Goal: Information Seeking & Learning: Learn about a topic

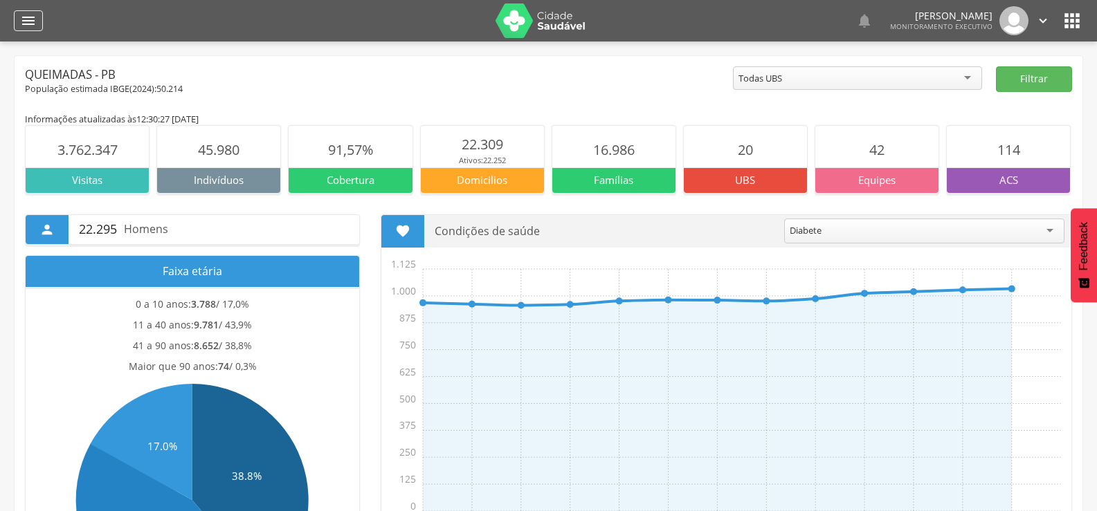
click at [19, 24] on div "" at bounding box center [28, 20] width 29 height 21
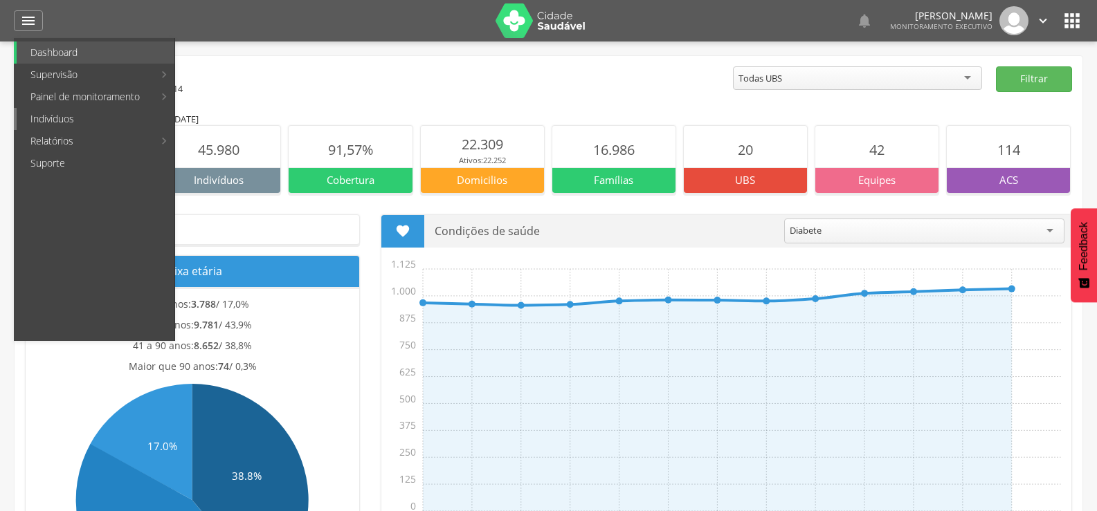
click at [64, 118] on link "Indivíduos" at bounding box center [96, 119] width 158 height 22
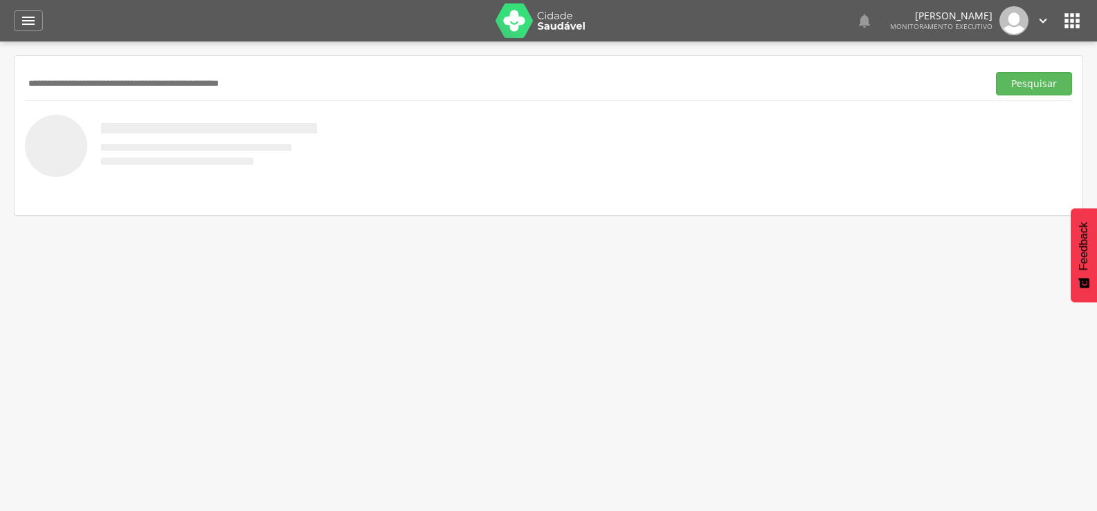
click at [168, 82] on input "text" at bounding box center [503, 84] width 957 height 24
type input "**********"
click at [996, 72] on button "Pesquisar" at bounding box center [1034, 84] width 76 height 24
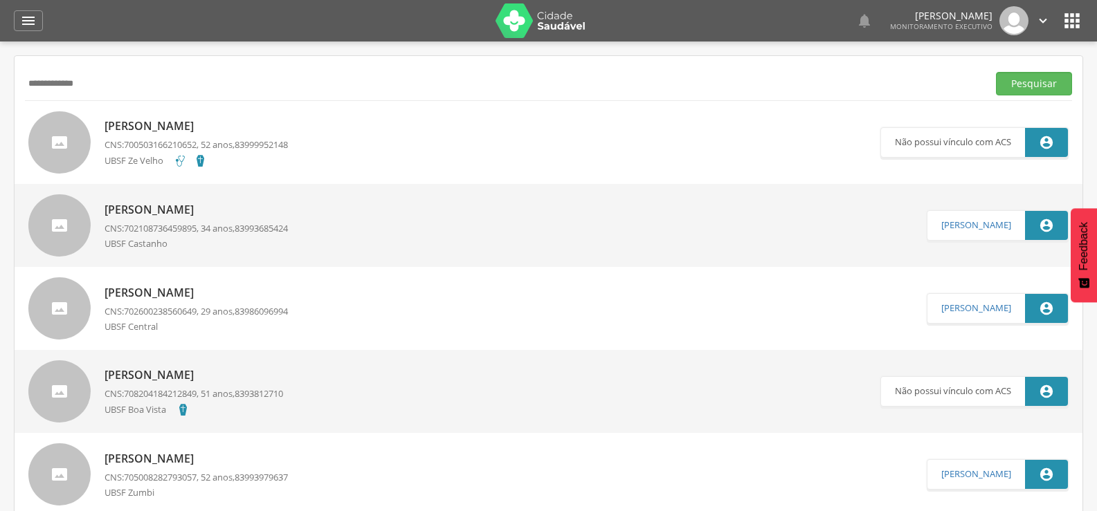
click at [185, 215] on p "[PERSON_NAME]" at bounding box center [196, 210] width 183 height 16
type input "**********"
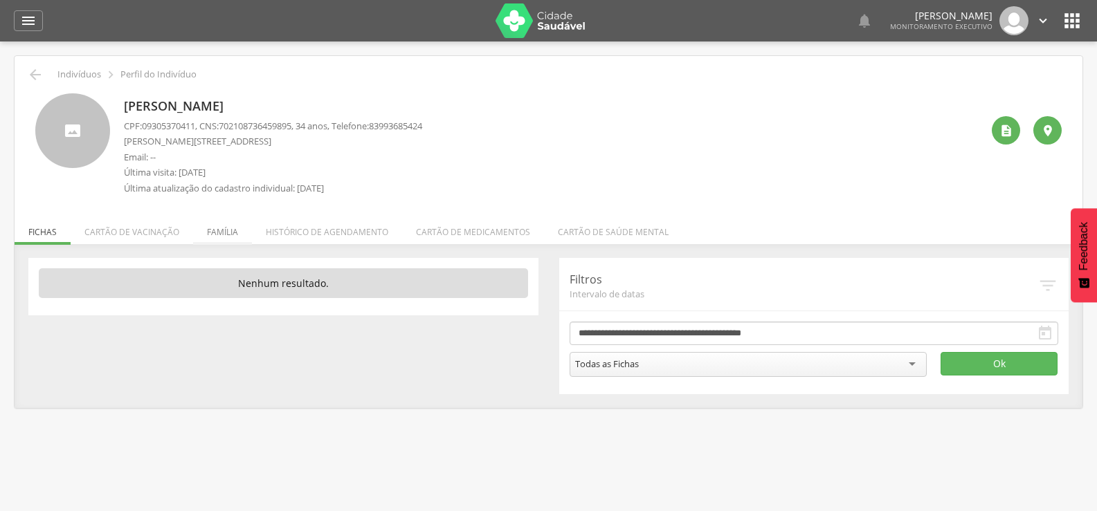
click at [228, 230] on li "Família" at bounding box center [222, 228] width 59 height 33
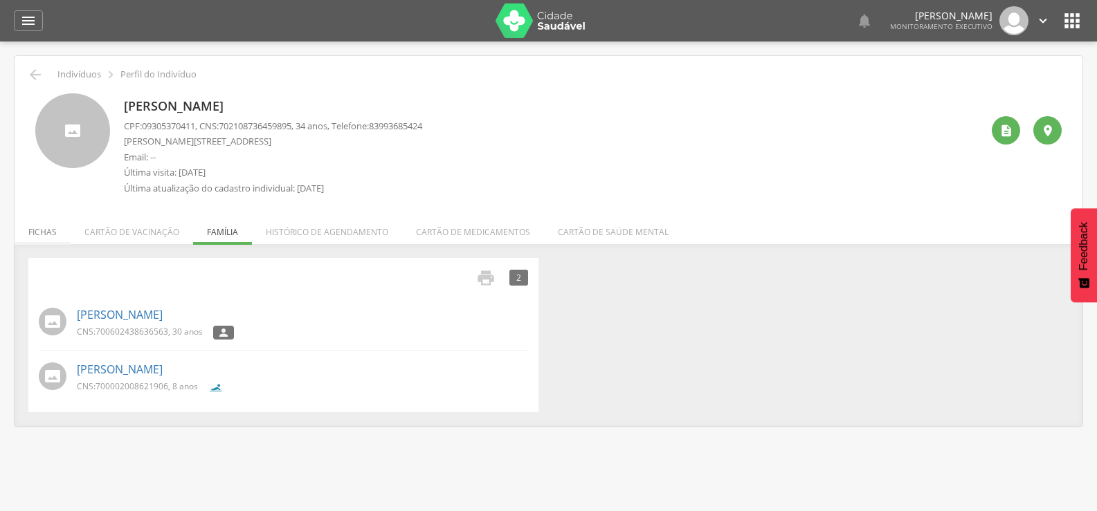
click at [37, 229] on li "Fichas" at bounding box center [43, 228] width 56 height 33
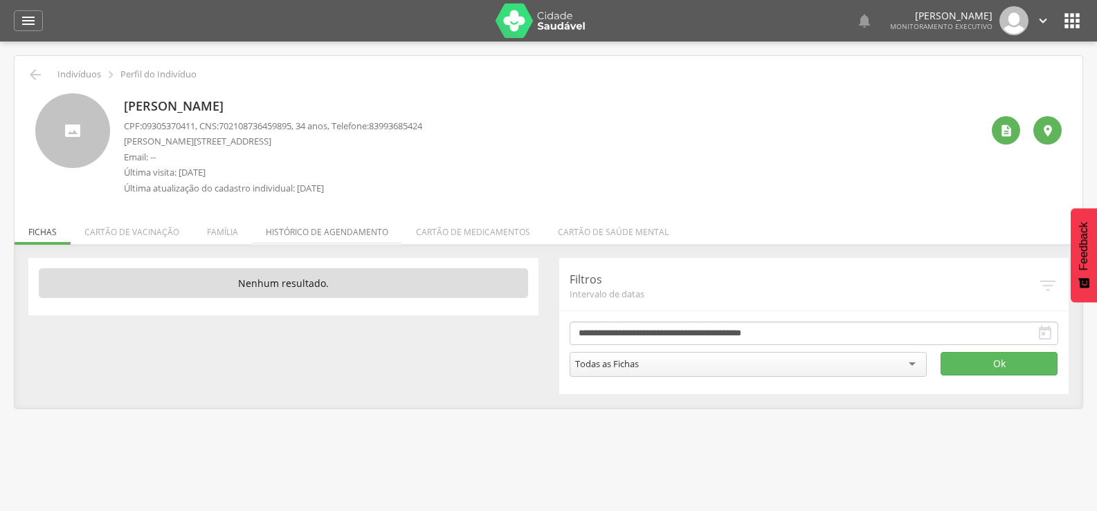
click at [278, 233] on li "Histórico de agendamento" at bounding box center [327, 228] width 150 height 33
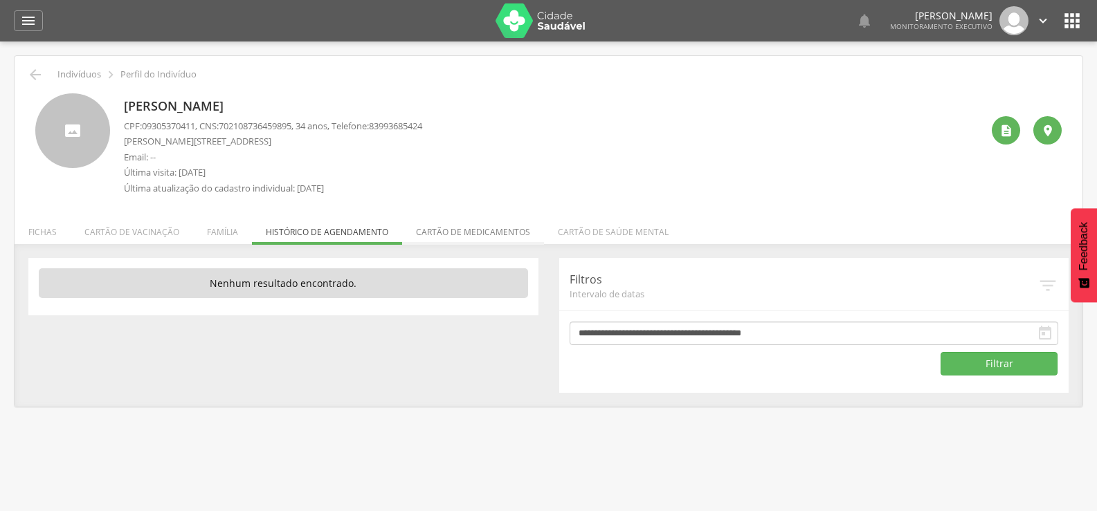
click at [424, 226] on li "Cartão de medicamentos" at bounding box center [473, 228] width 142 height 33
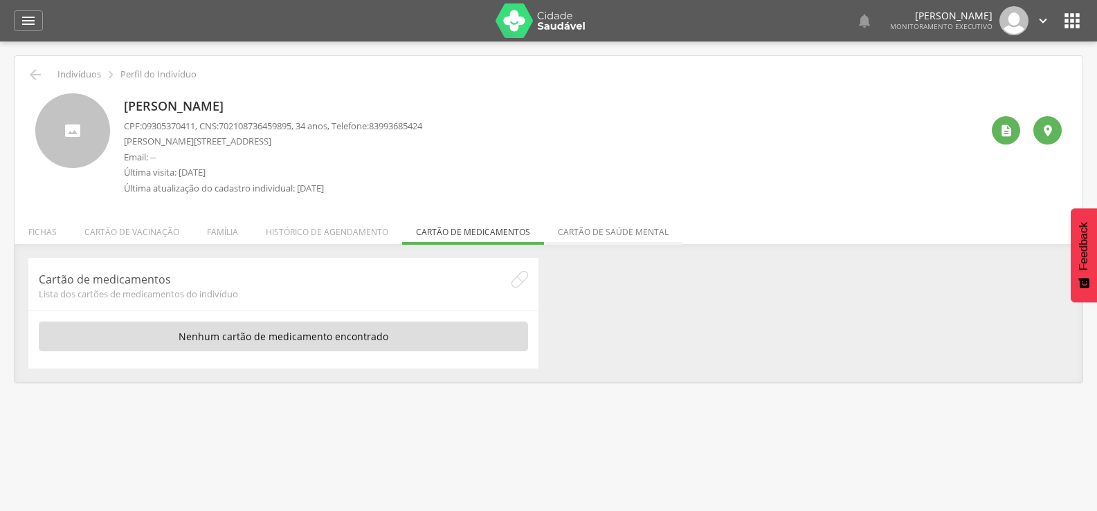
click at [553, 226] on li "Cartão de saúde mental" at bounding box center [613, 228] width 138 height 33
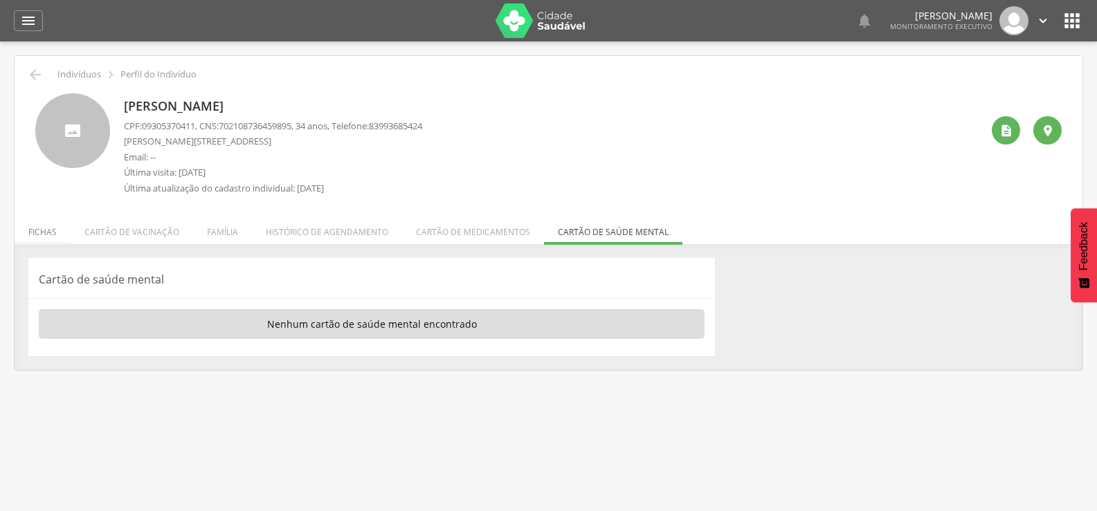
click at [41, 238] on li "Fichas" at bounding box center [43, 228] width 56 height 33
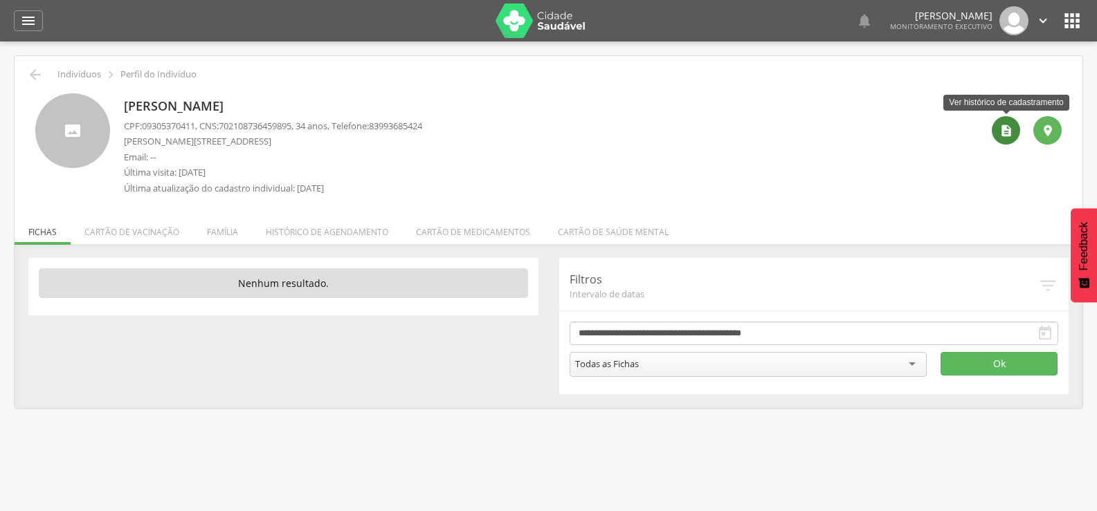
click at [996, 125] on div "" at bounding box center [1006, 130] width 28 height 28
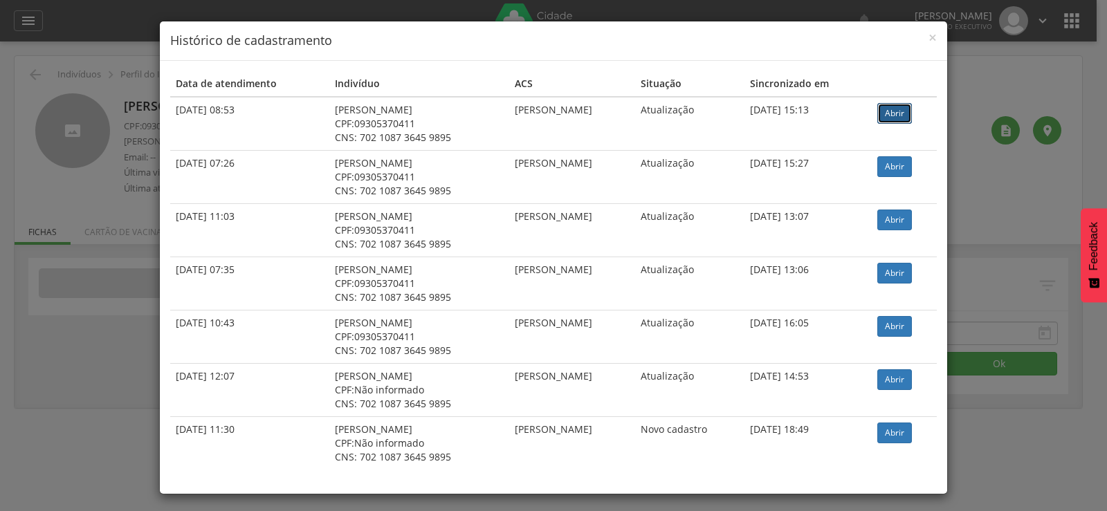
click at [886, 113] on link "Abrir" at bounding box center [895, 113] width 35 height 21
click at [931, 41] on span "×" at bounding box center [933, 37] width 8 height 19
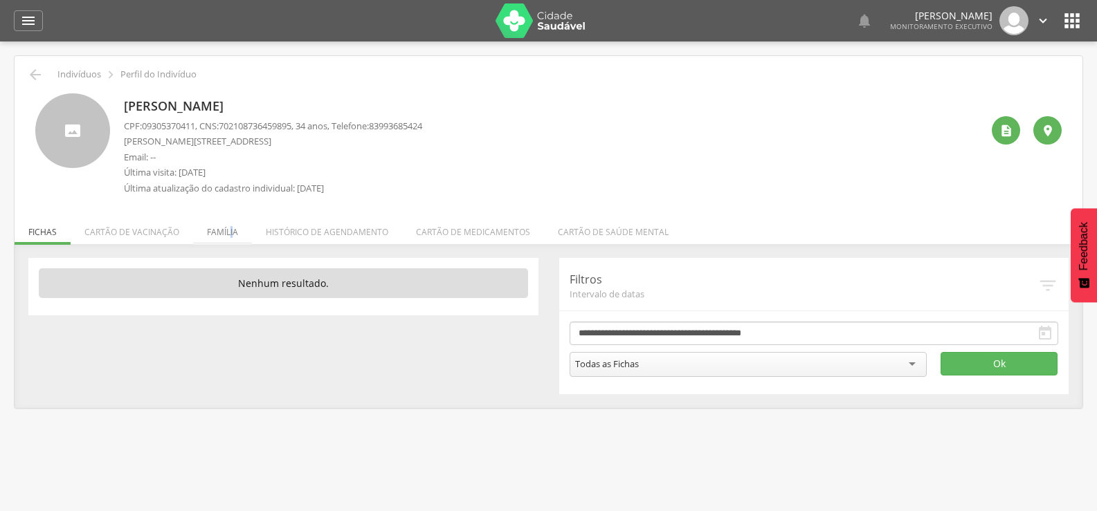
click at [229, 231] on li "Família" at bounding box center [222, 228] width 59 height 33
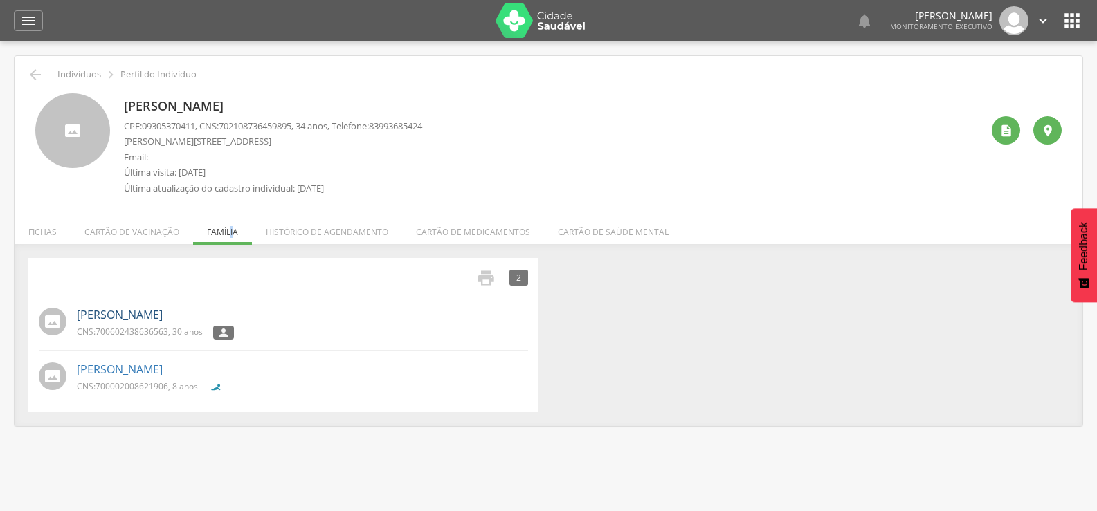
click at [96, 313] on link "[PERSON_NAME]" at bounding box center [120, 315] width 86 height 16
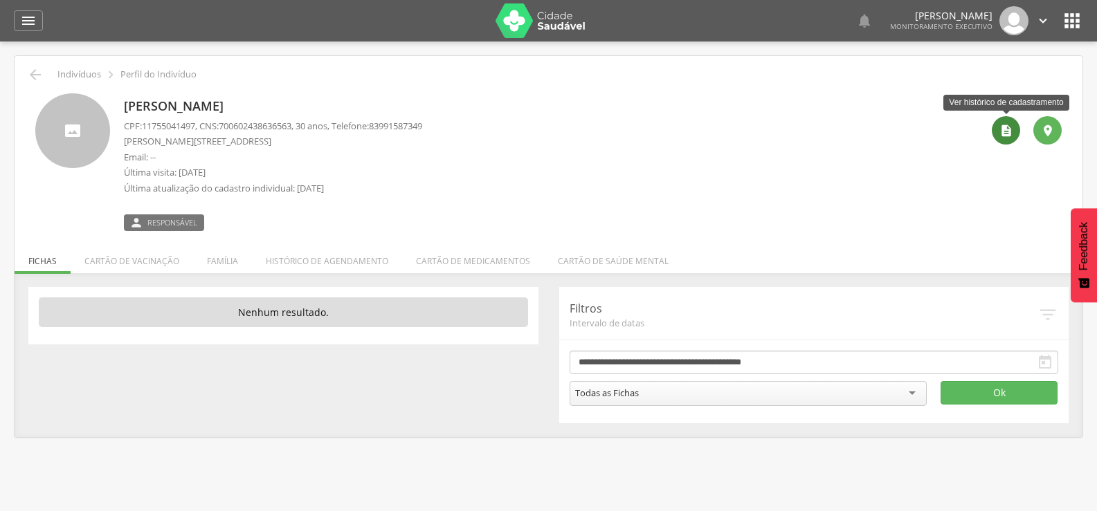
click at [997, 126] on div "" at bounding box center [1006, 130] width 28 height 28
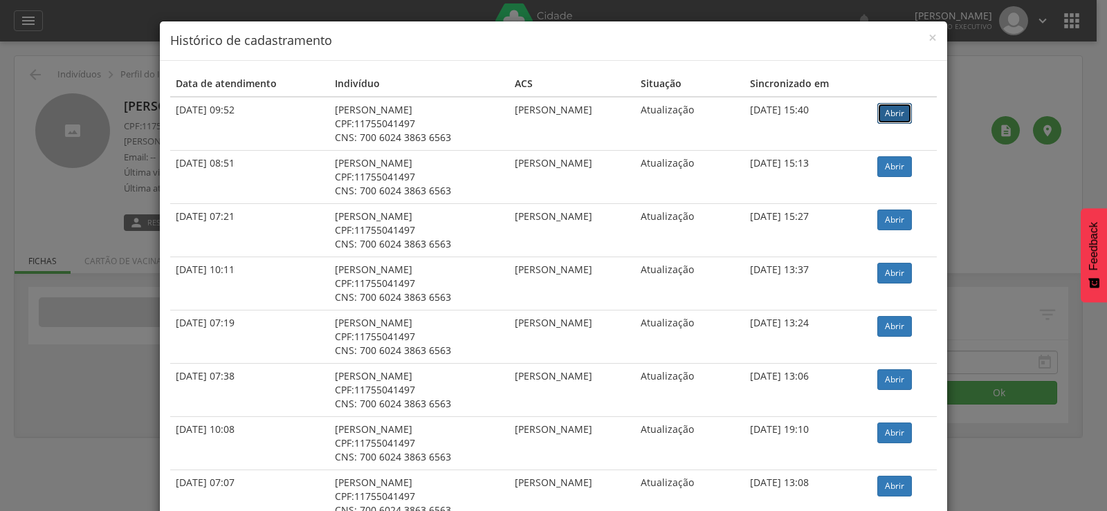
click at [893, 111] on link "Abrir" at bounding box center [895, 113] width 35 height 21
click at [892, 113] on link "Abrir" at bounding box center [895, 113] width 35 height 21
click at [929, 39] on span "×" at bounding box center [933, 37] width 8 height 19
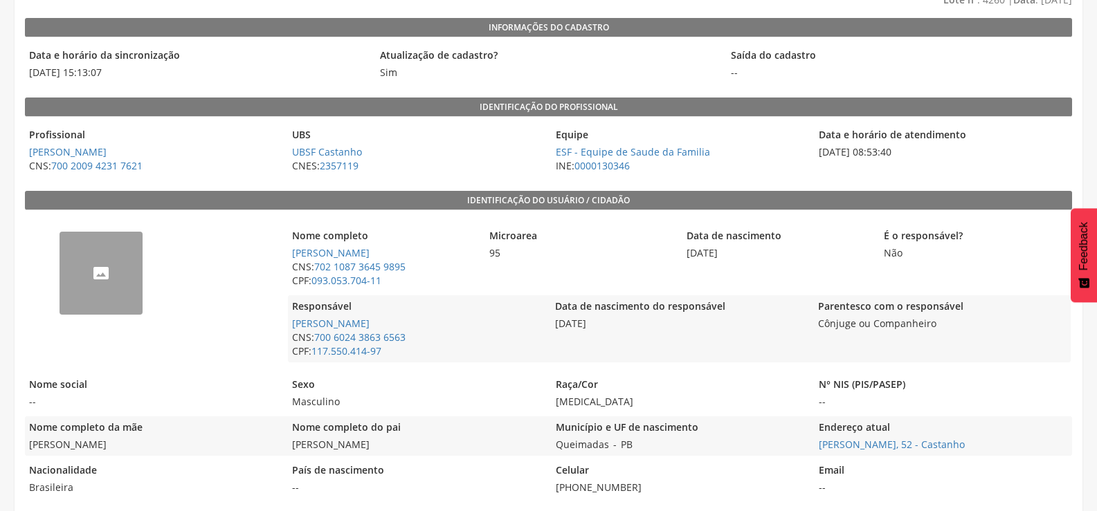
scroll to position [138, 0]
